Goal: Go to known website: Go to known website

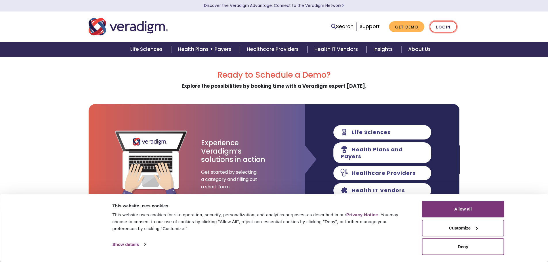
drag, startPoint x: 448, startPoint y: 26, endPoint x: 451, endPoint y: 28, distance: 3.6
click at [448, 26] on link "Login" at bounding box center [443, 27] width 27 height 12
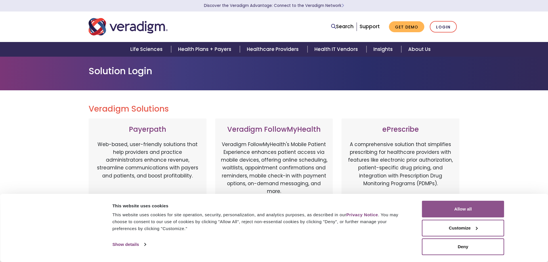
click at [466, 206] on button "Allow all" at bounding box center [463, 209] width 82 height 17
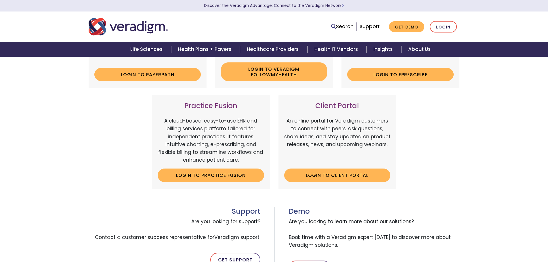
scroll to position [144, 0]
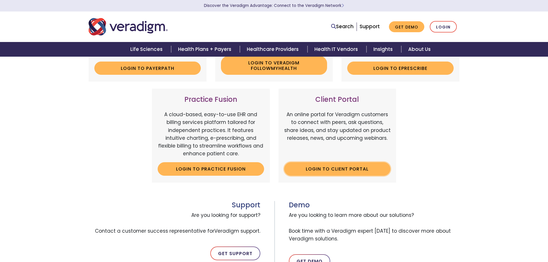
click at [332, 165] on link "Login to Client Portal" at bounding box center [337, 168] width 106 height 13
